Goal: Task Accomplishment & Management: Use online tool/utility

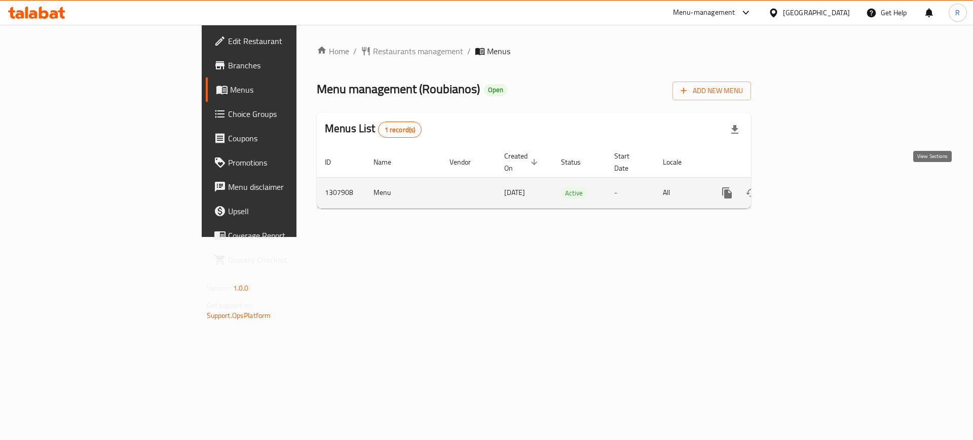
click at [812, 181] on link "enhanced table" at bounding box center [800, 193] width 24 height 24
click at [812, 190] on link "enhanced table" at bounding box center [800, 193] width 24 height 24
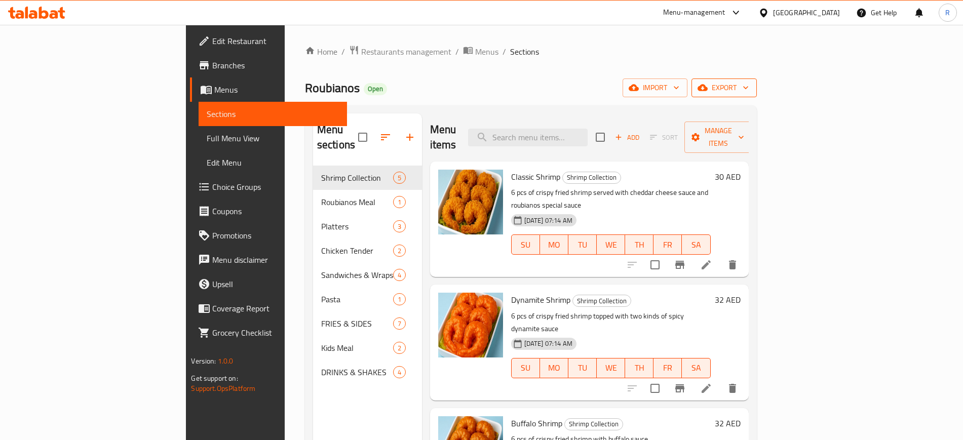
click at [751, 90] on icon "button" at bounding box center [746, 88] width 10 height 10
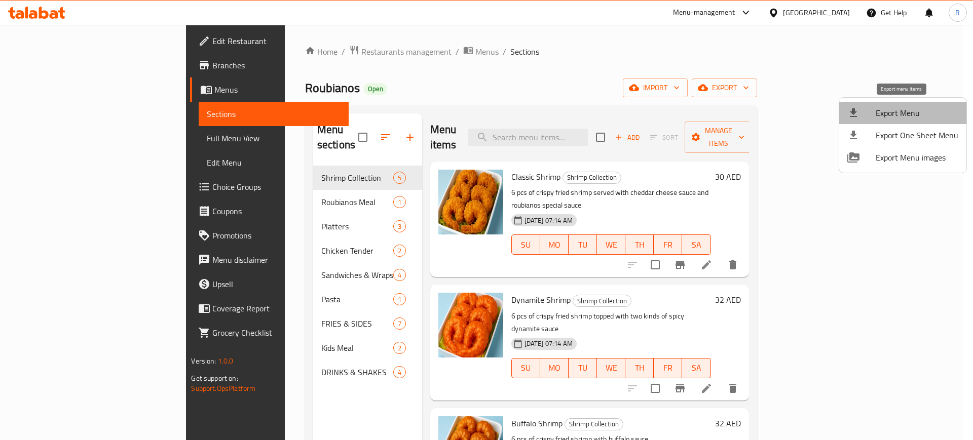
click at [903, 104] on li "Export Menu" at bounding box center [902, 113] width 127 height 22
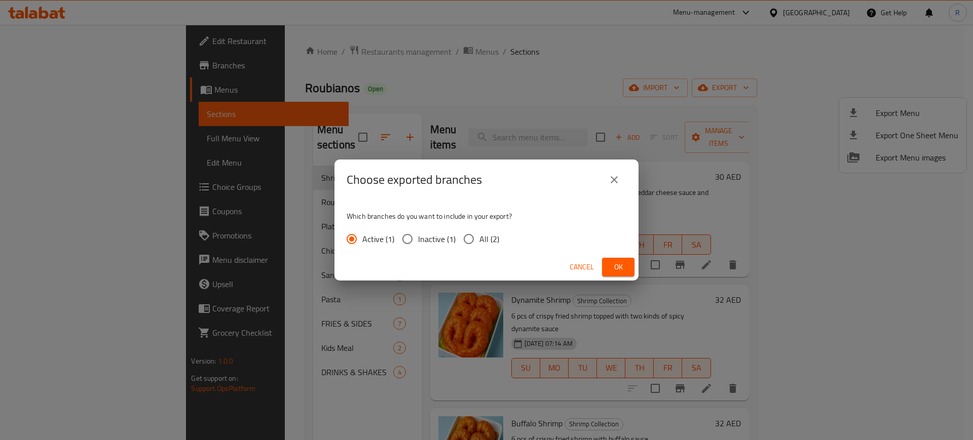
click at [473, 240] on input "All (2)" at bounding box center [468, 239] width 21 height 21
radio input "true"
click at [614, 275] on button "Ok" at bounding box center [618, 267] width 32 height 19
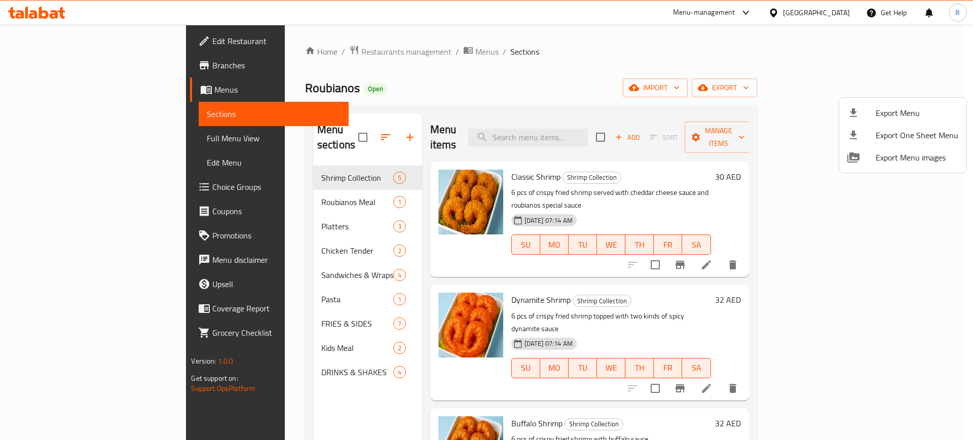
click at [41, 71] on div at bounding box center [486, 220] width 973 height 440
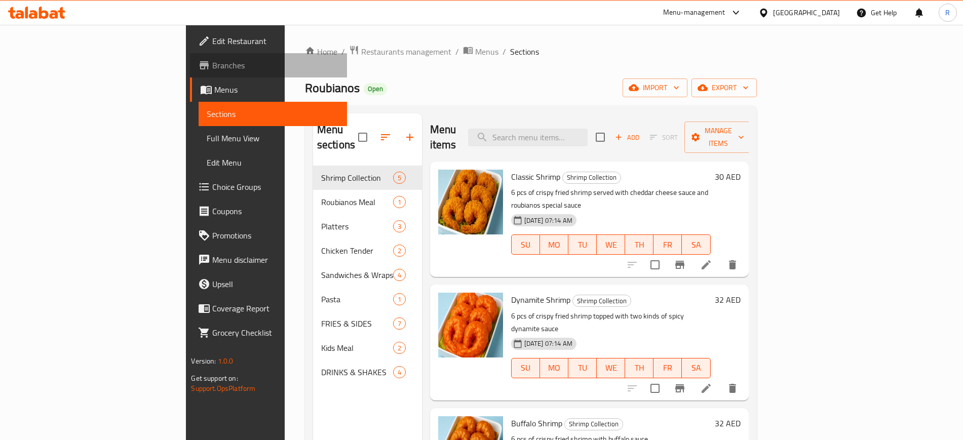
click at [212, 71] on span "Branches" at bounding box center [275, 65] width 126 height 12
